Goal: Task Accomplishment & Management: Use online tool/utility

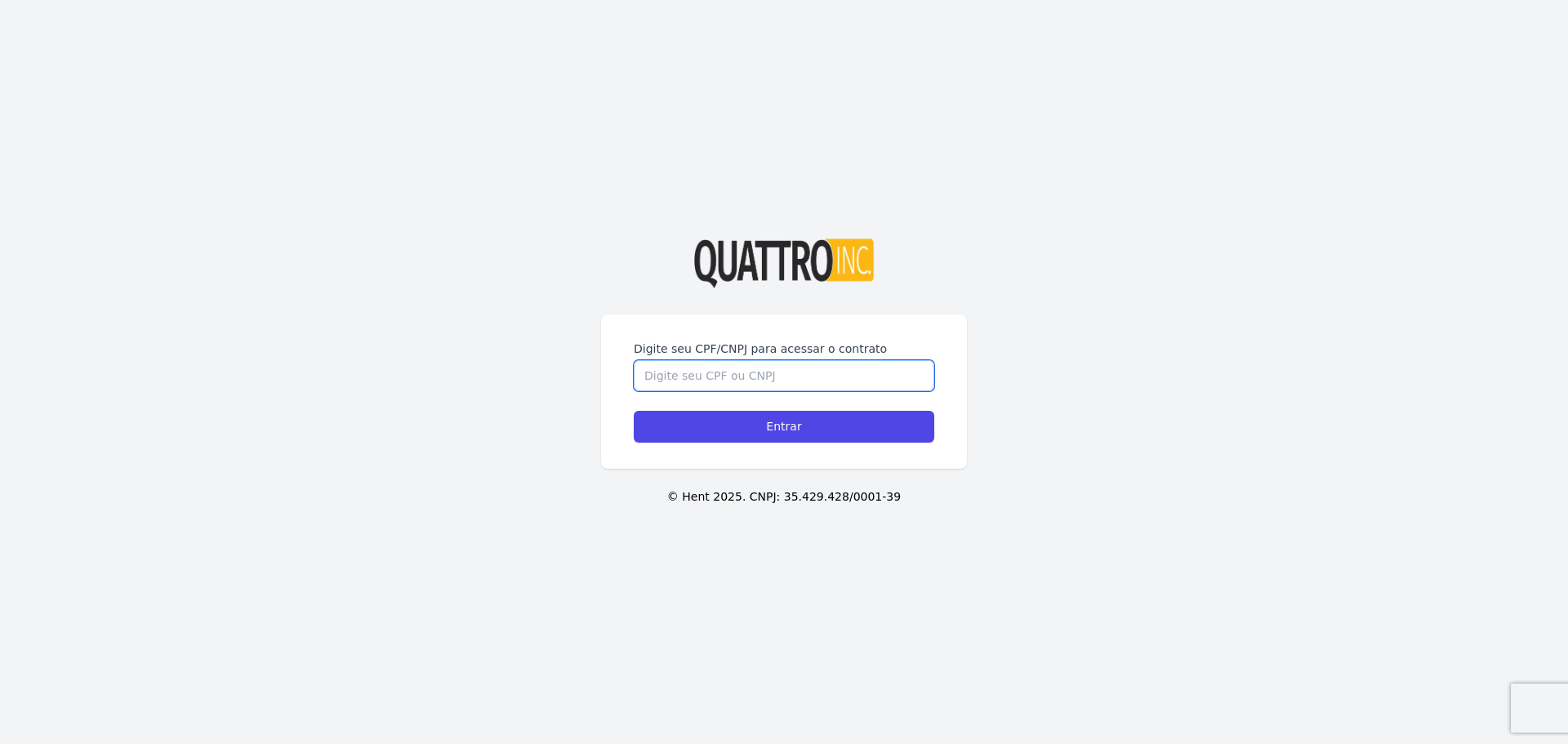
click at [709, 374] on input "Digite seu CPF/CNPJ para acessar o contrato" at bounding box center [784, 375] width 301 height 31
type input "52765065829"
click at [634, 411] on input "Entrar" at bounding box center [784, 427] width 301 height 32
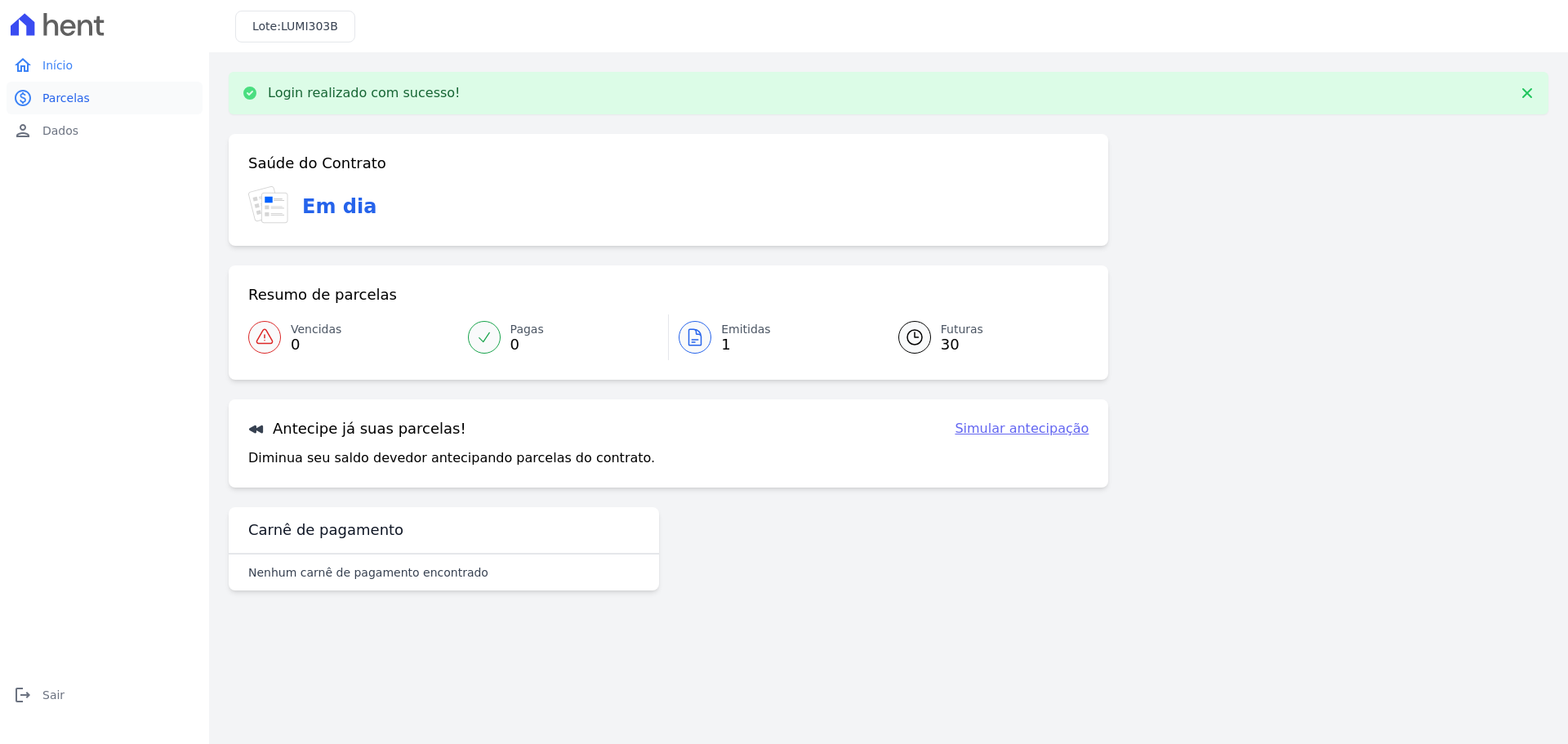
click at [81, 89] on link "paid Parcelas" at bounding box center [104, 98] width 196 height 33
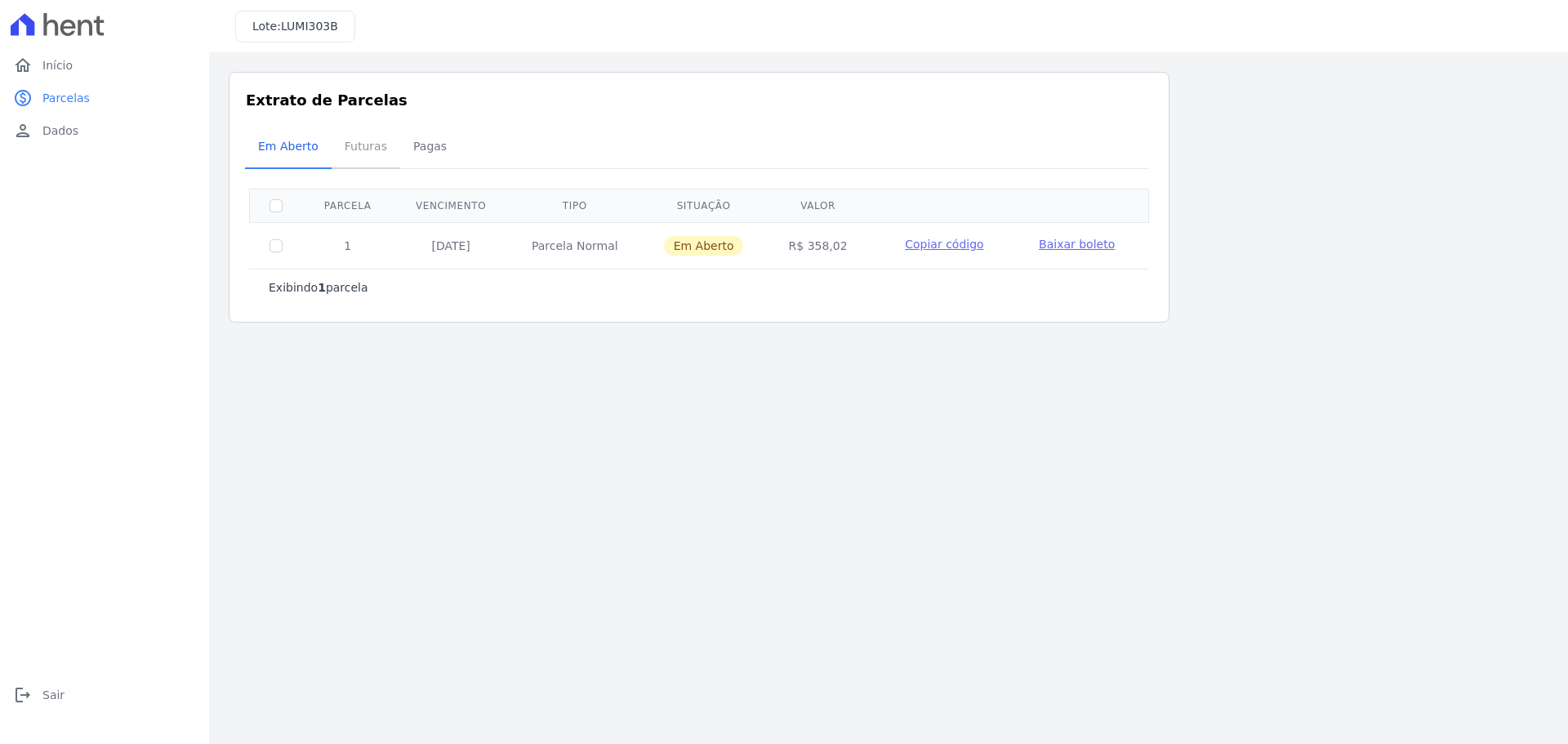
click at [357, 152] on span "Futuras" at bounding box center [366, 146] width 62 height 33
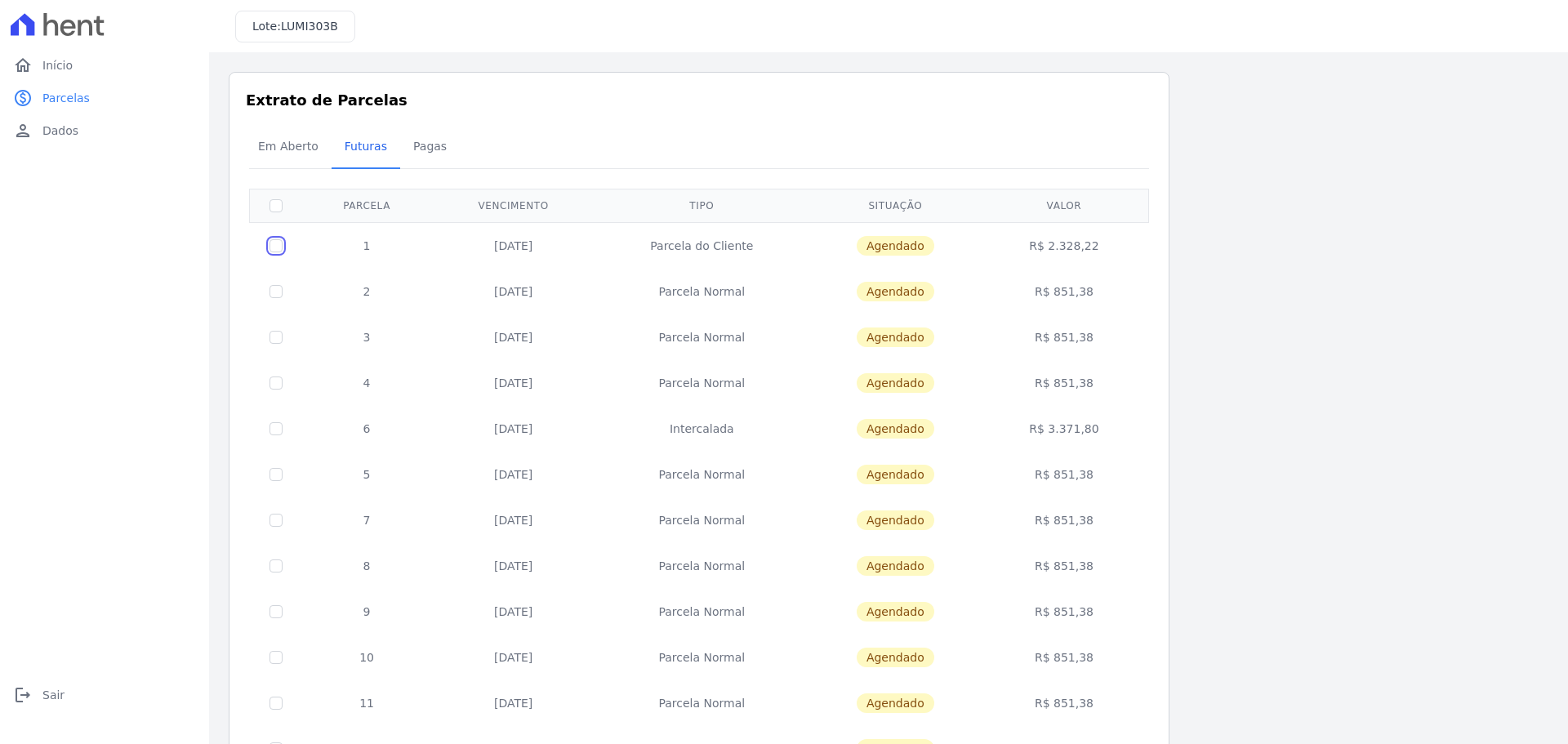
click at [275, 243] on input "checkbox" at bounding box center [275, 246] width 13 height 13
checkbox input "true"
click at [275, 243] on input "checkbox" at bounding box center [275, 246] width 13 height 13
checkbox input "false"
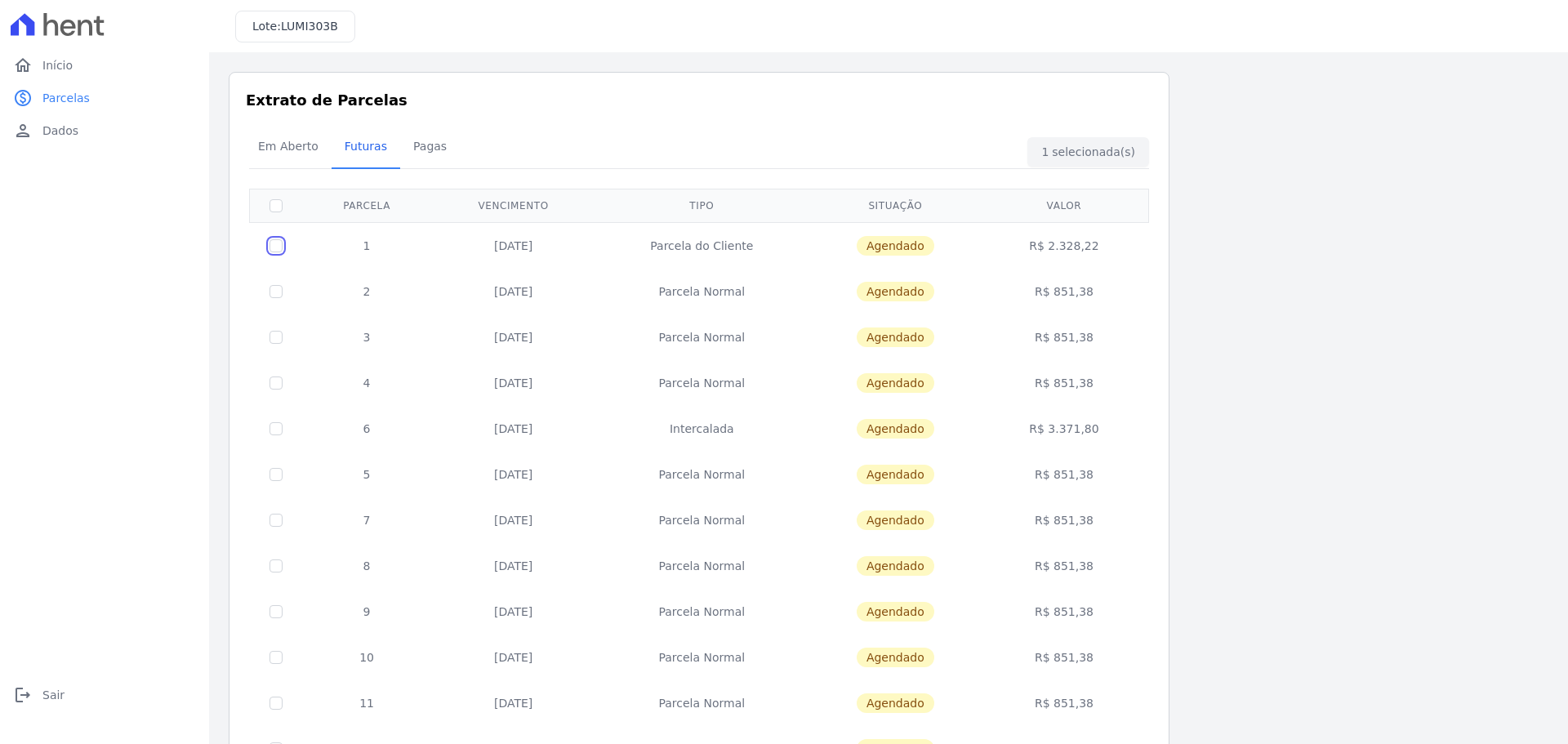
checkbox input "false"
click at [418, 155] on span "Pagas" at bounding box center [429, 146] width 53 height 33
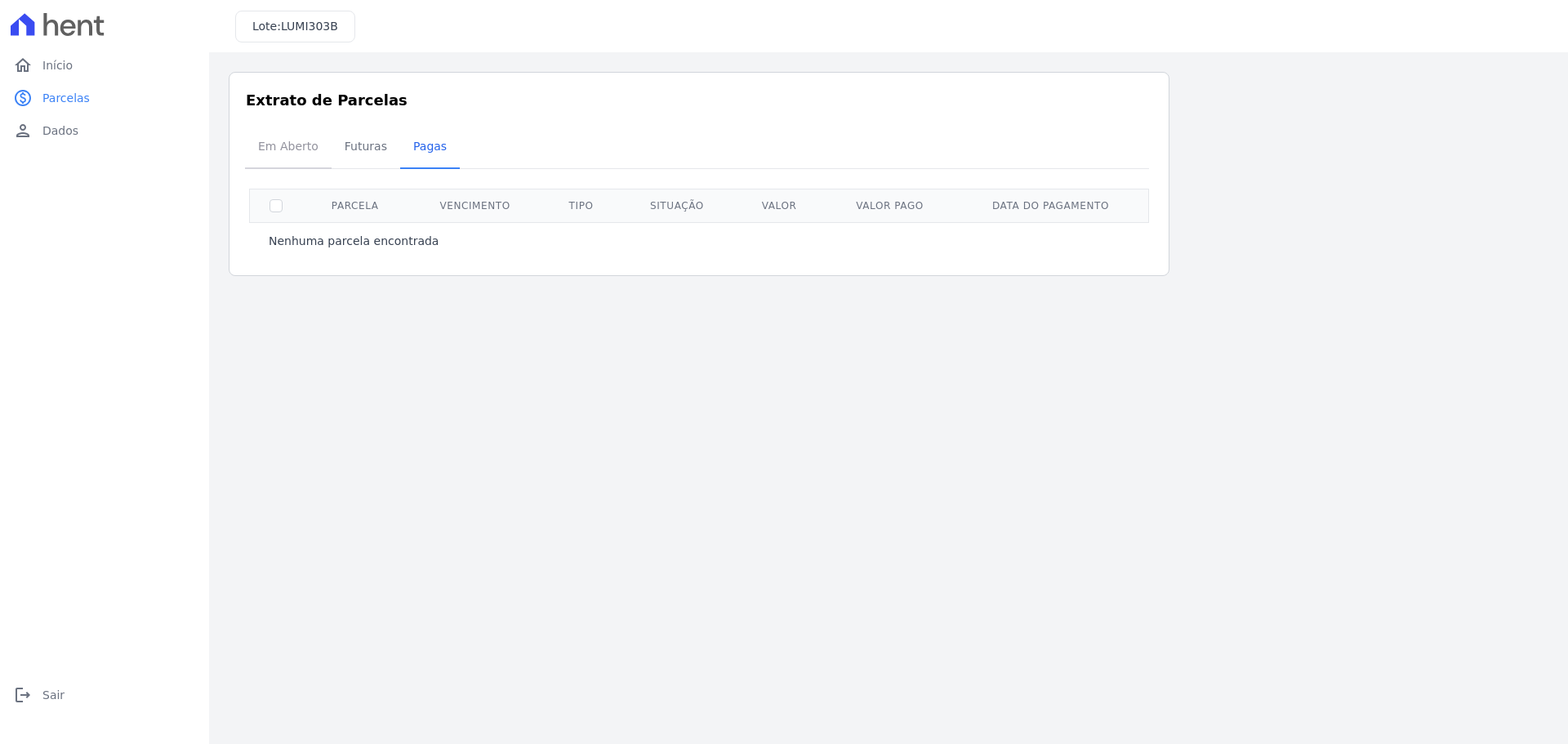
click at [296, 151] on span "Em Aberto" at bounding box center [288, 146] width 80 height 33
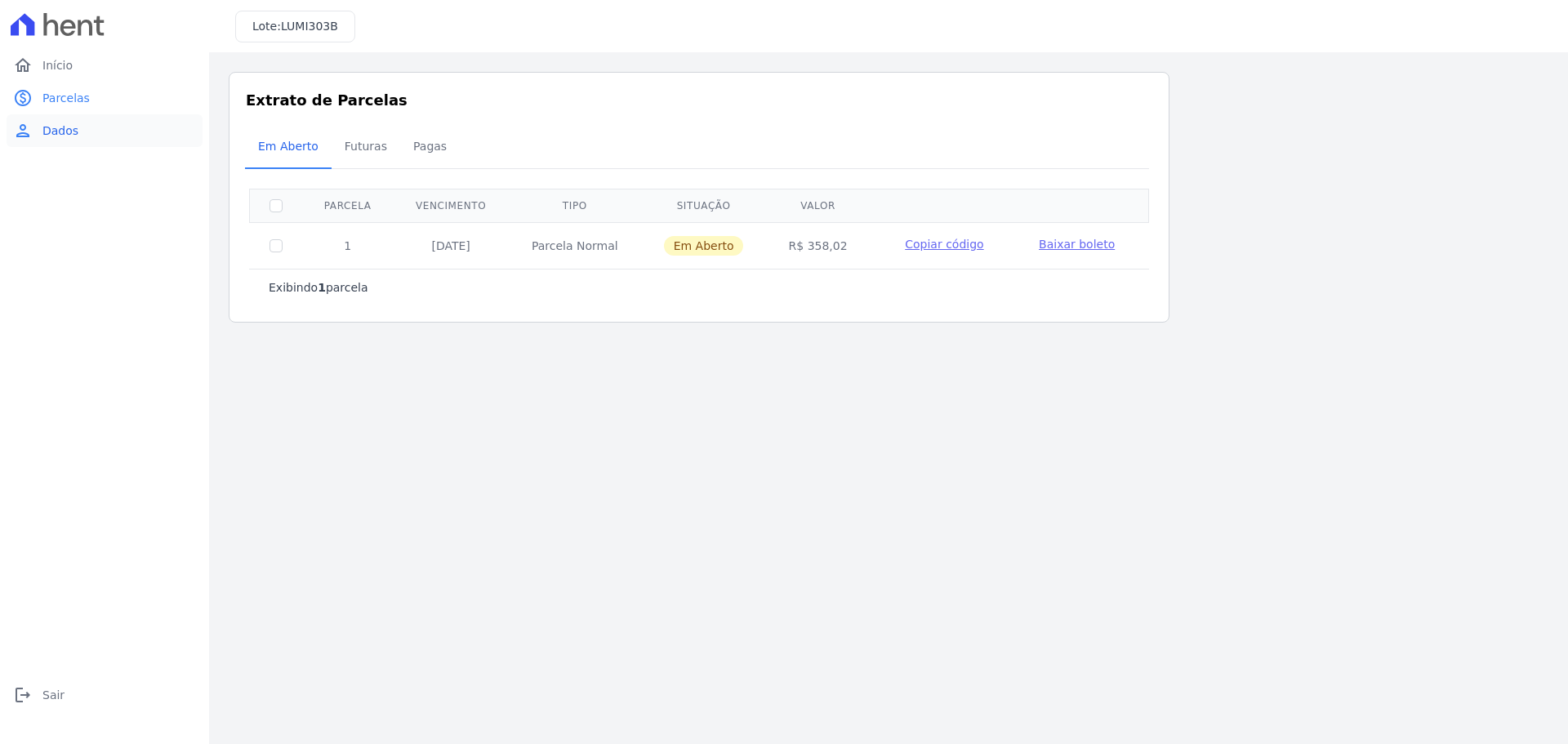
click at [92, 130] on link "person Dados" at bounding box center [104, 130] width 196 height 33
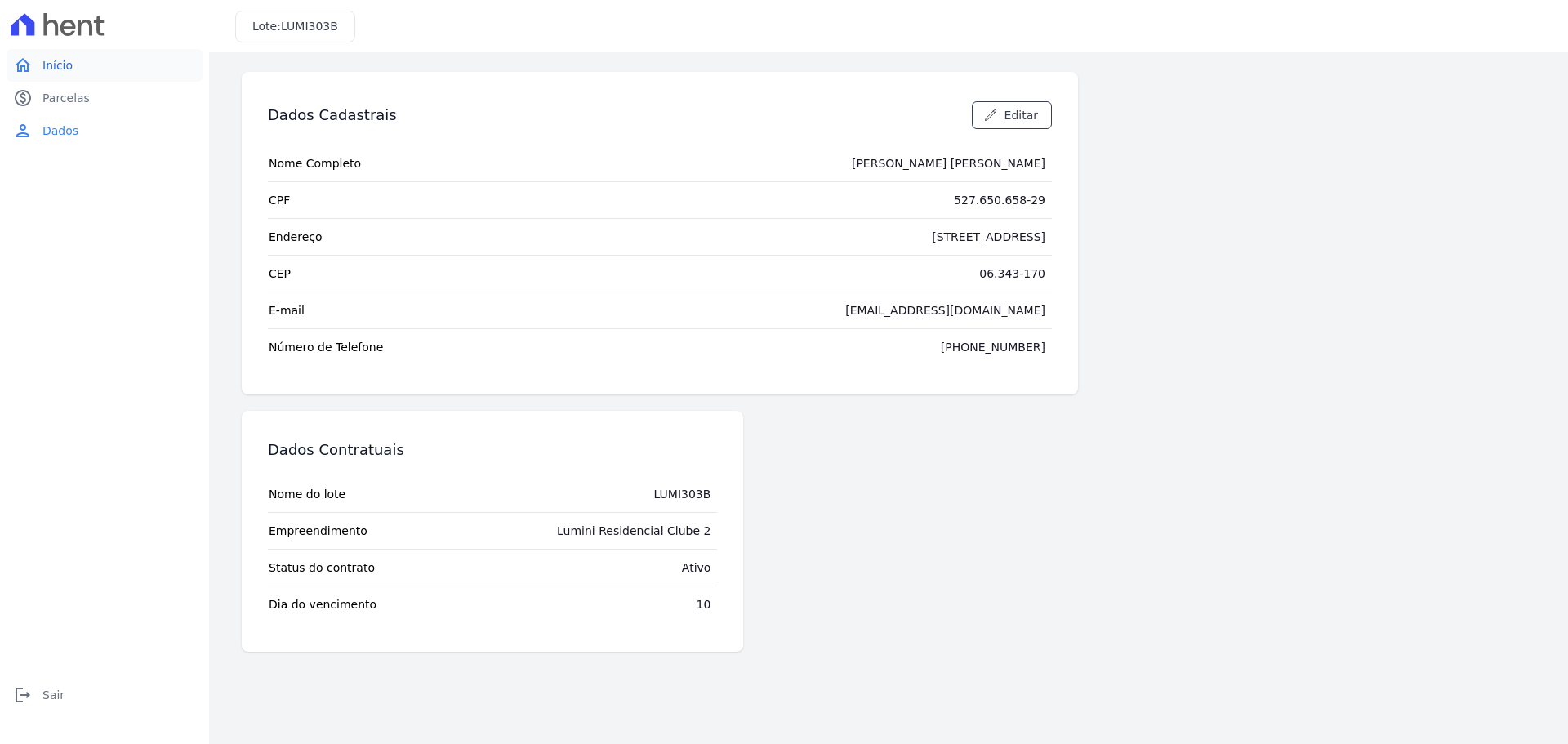
click at [116, 71] on link "home Início" at bounding box center [104, 65] width 196 height 33
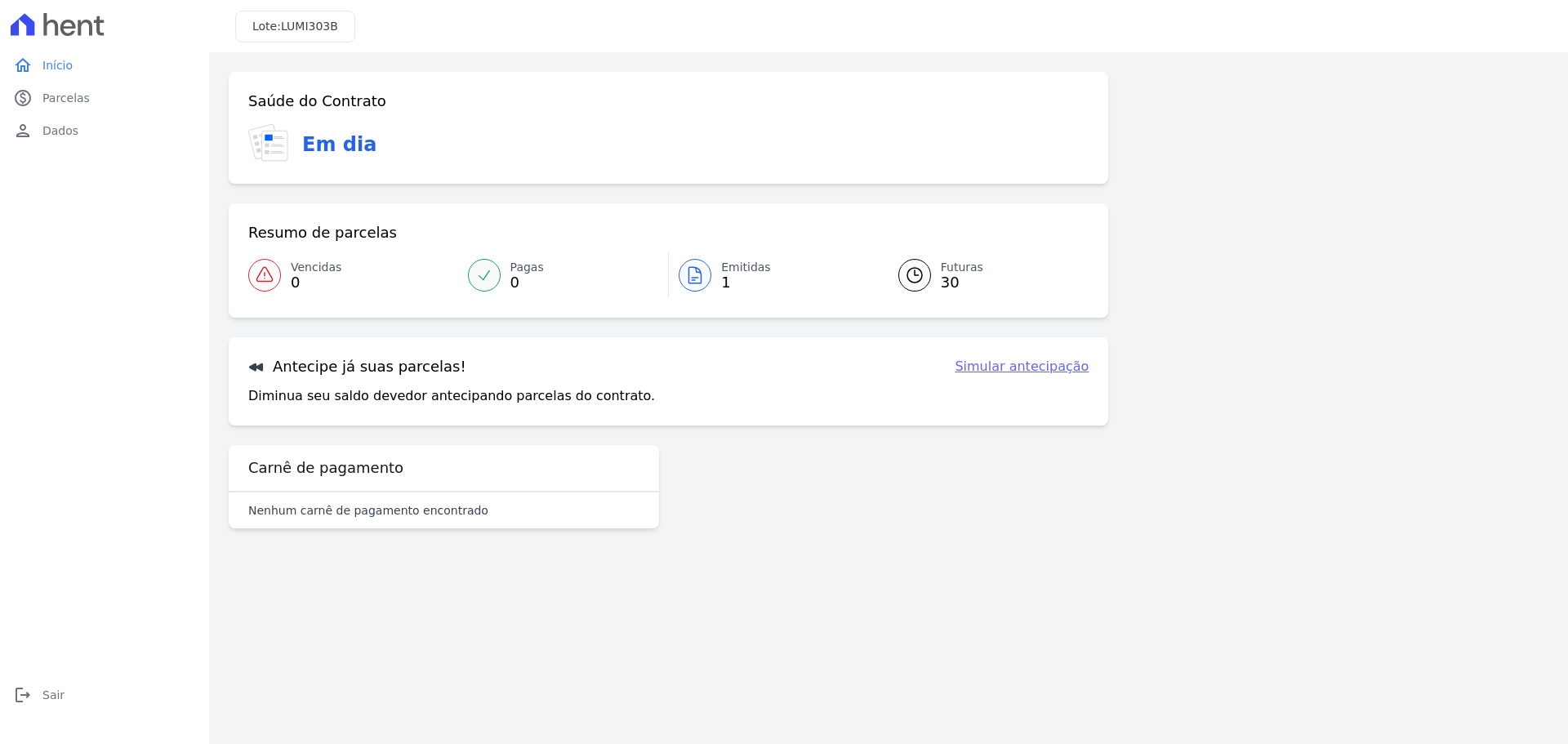
click at [980, 365] on link "Simular antecipação" at bounding box center [1022, 367] width 134 height 19
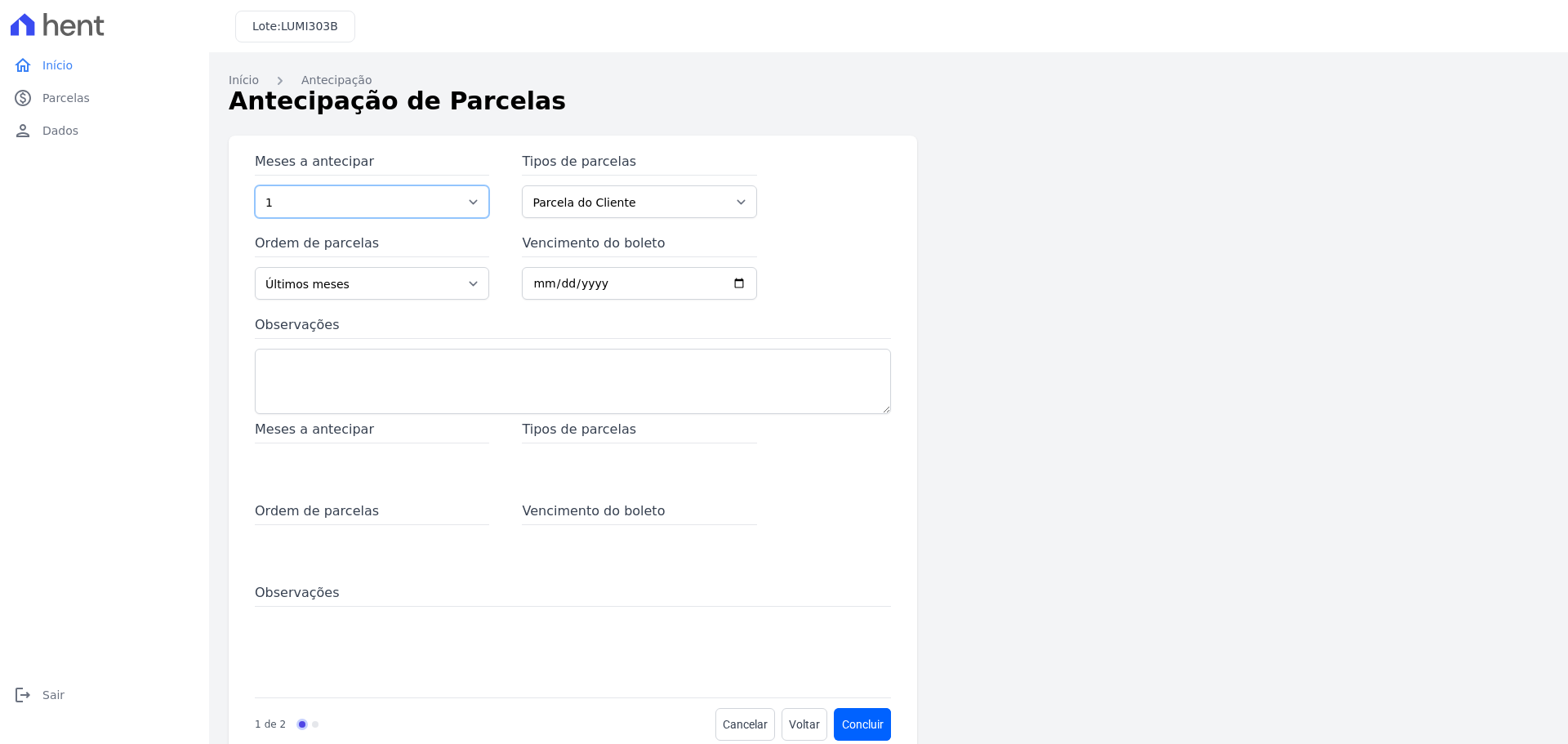
click at [466, 203] on select "1 2 3 4 5 6 7 8 9 10 11 12 13 14 15 16 17 18 19 20 21 22 23 24 25 26" at bounding box center [372, 202] width 234 height 33
select select "5"
click at [255, 186] on select "1 2 3 4 5 6 7 8 9 10 11 12 13 14 15 16 17 18 19 20 21 22 23 24 25 26" at bounding box center [372, 202] width 234 height 33
click at [429, 290] on select "Últimos meses Primeiros meses" at bounding box center [372, 283] width 234 height 33
click at [430, 288] on select "Últimos meses Primeiros meses" at bounding box center [372, 283] width 234 height 33
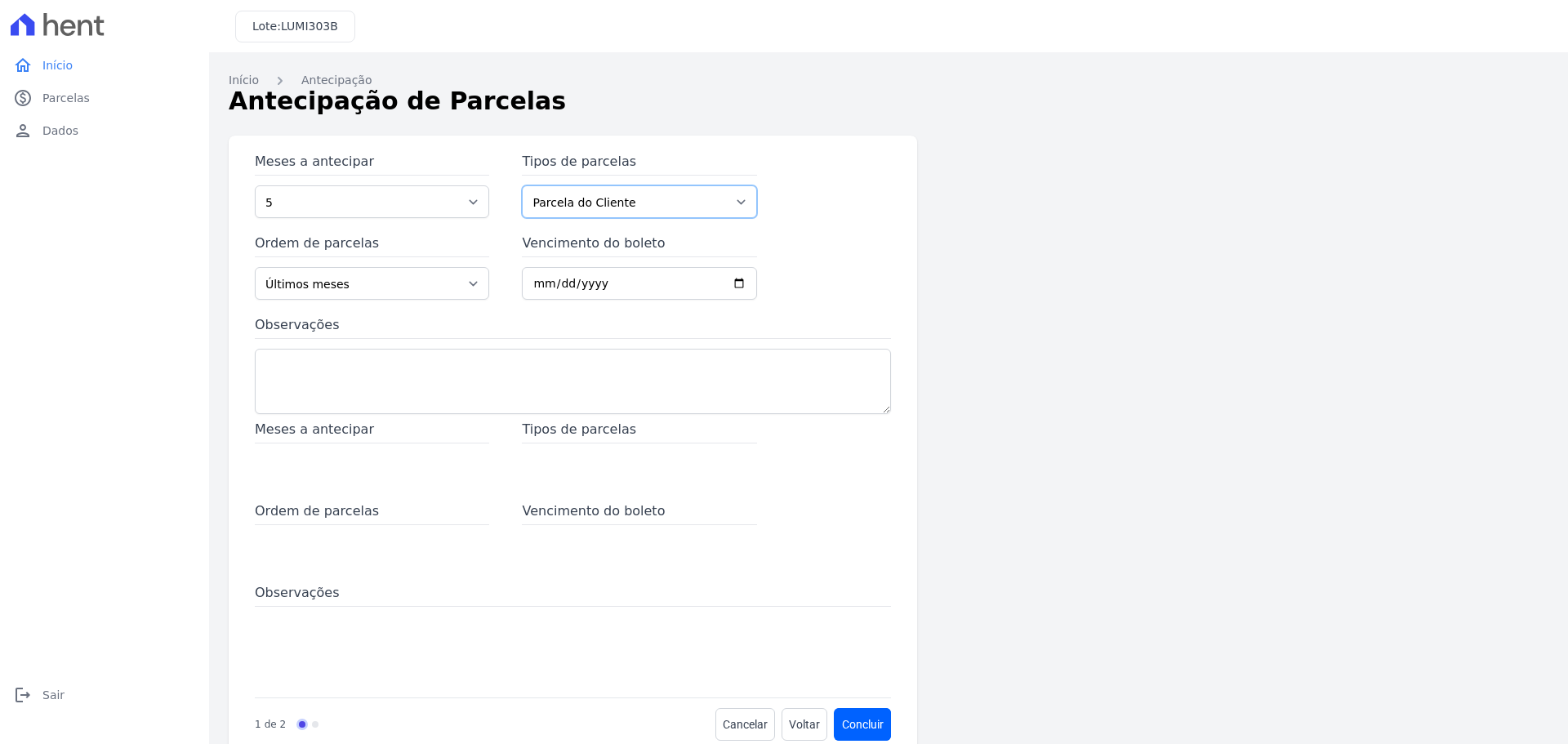
click at [694, 203] on select "Parcela do Cliente Parcela Normal Intercalada [PERSON_NAME] Financiamento CEF" at bounding box center [639, 202] width 234 height 33
click at [695, 203] on select "Parcela do Cliente Parcela Normal Intercalada [PERSON_NAME] Financiamento CEF" at bounding box center [639, 202] width 234 height 33
click at [678, 290] on input "Vencimento do boleto" at bounding box center [639, 283] width 234 height 33
type input "[DATE]"
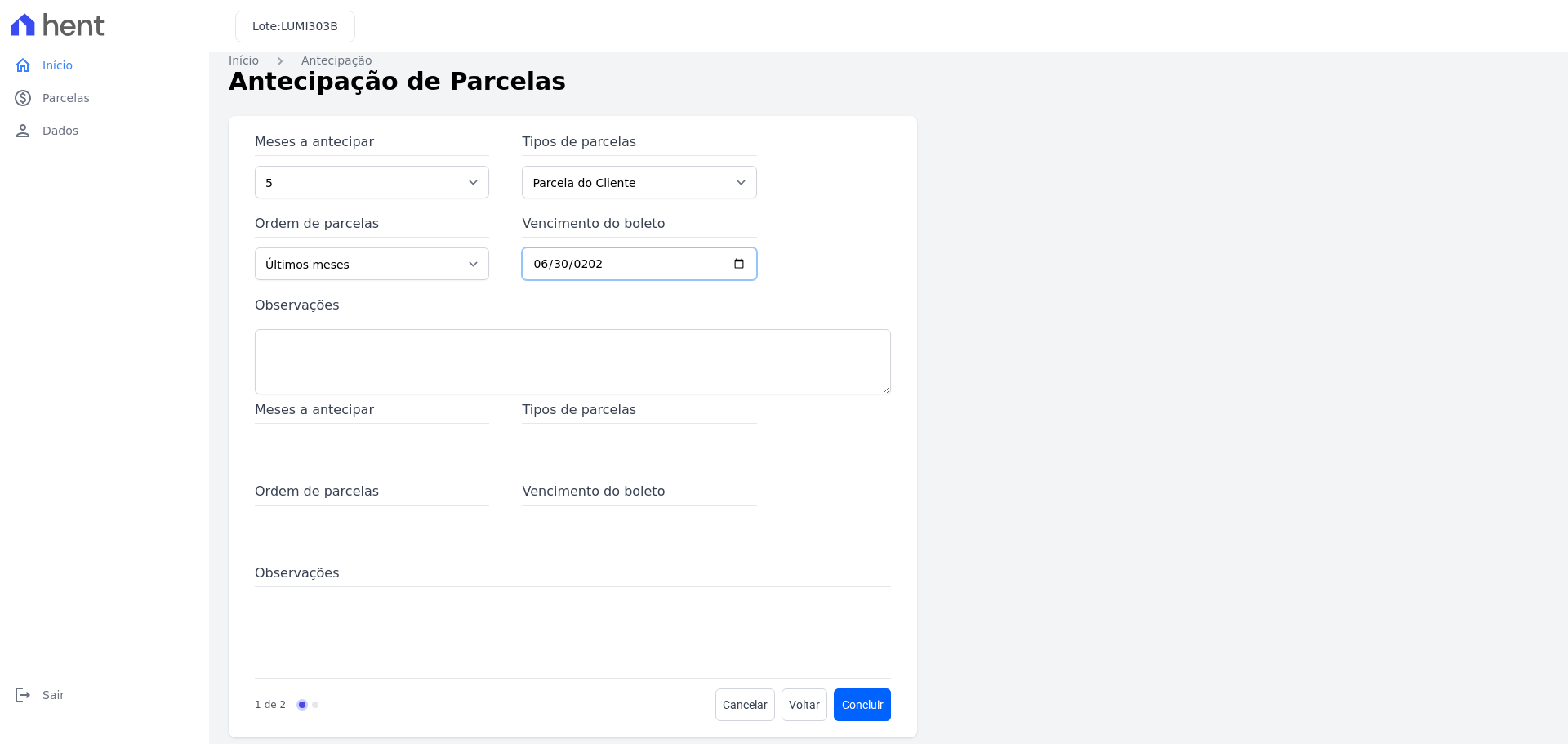
scroll to position [33, 0]
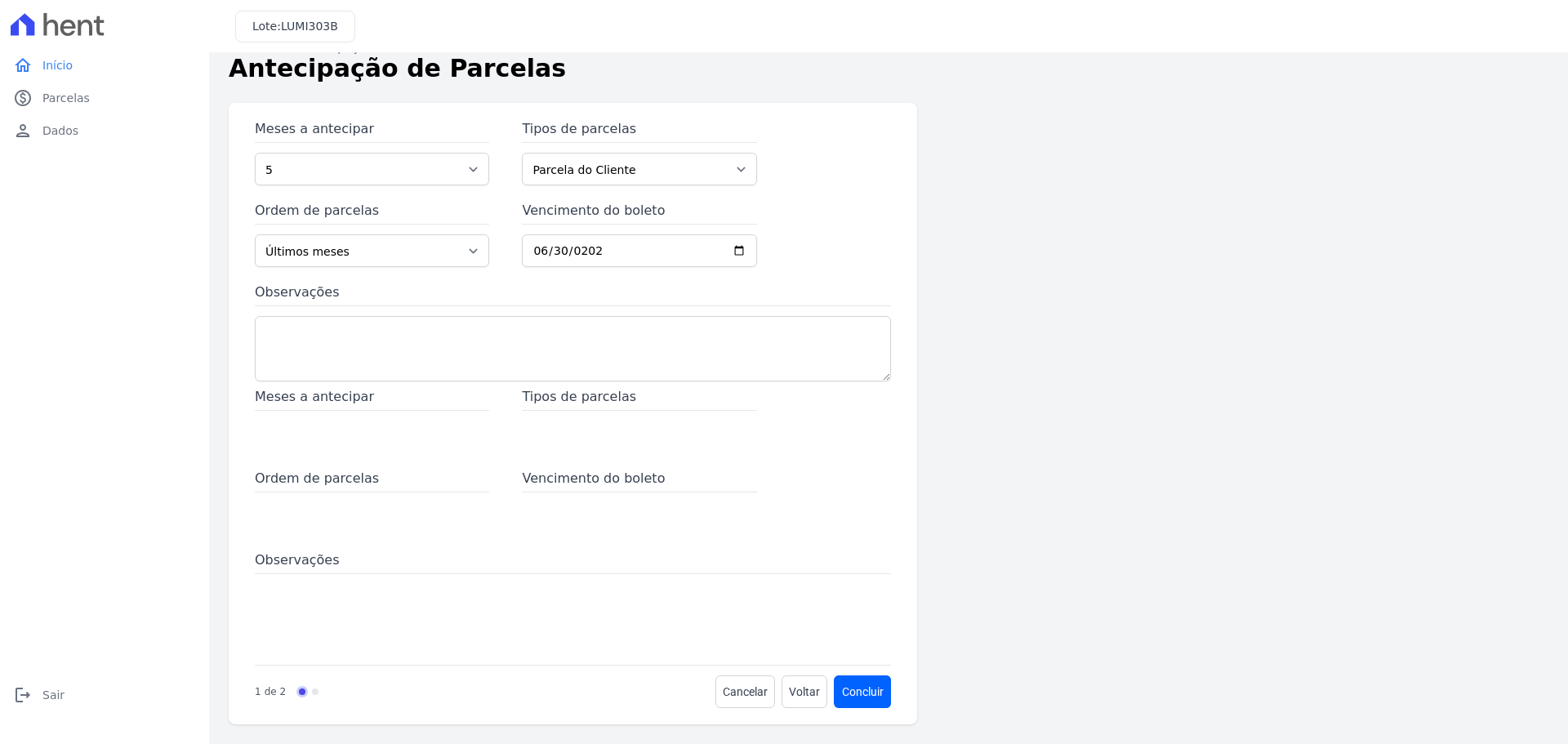
click at [347, 401] on span "Meses a antecipar" at bounding box center [372, 399] width 234 height 24
click at [557, 395] on span "Tipos de parcelas" at bounding box center [639, 399] width 234 height 24
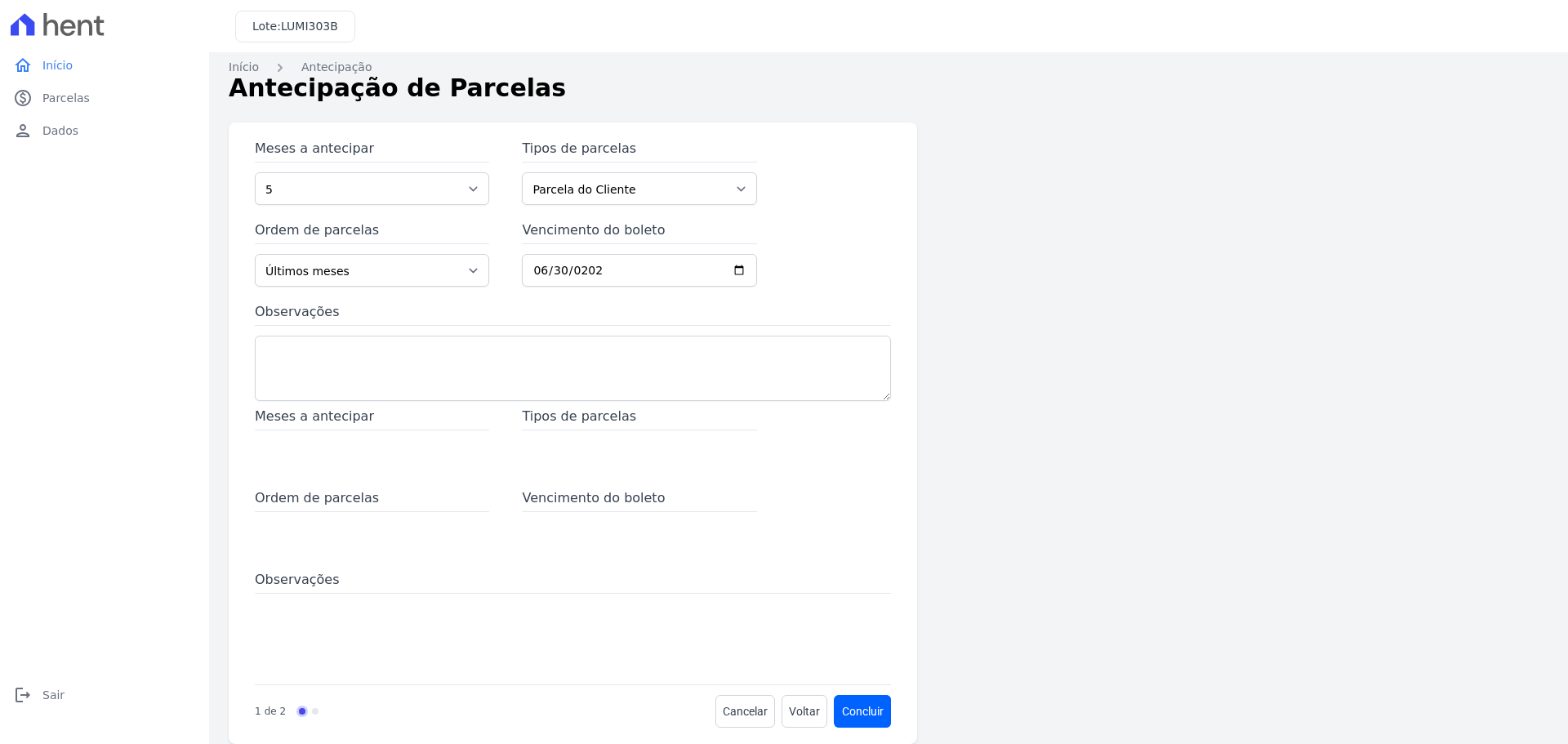
scroll to position [0, 0]
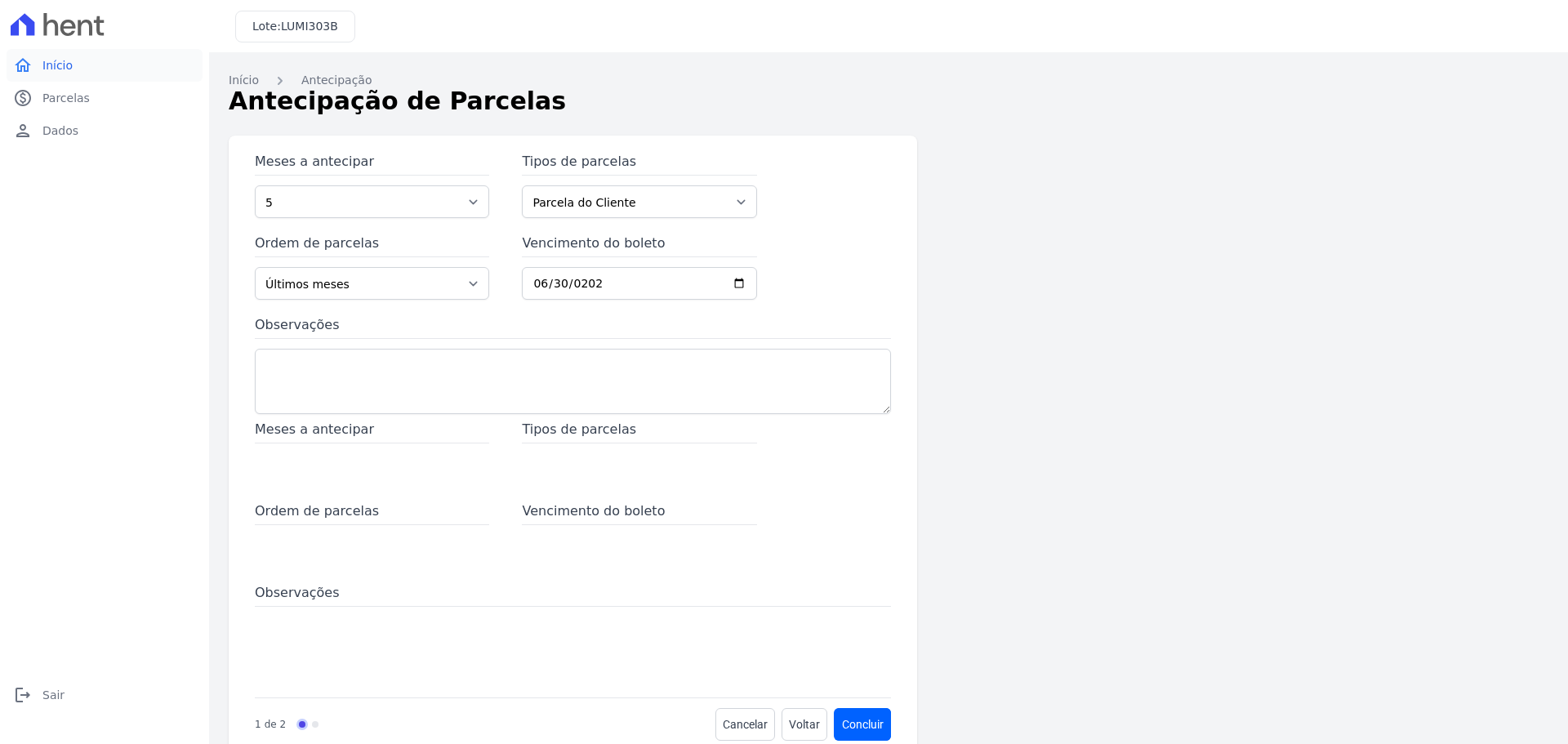
click at [100, 70] on link "home Início" at bounding box center [104, 65] width 196 height 33
